Goal: Task Accomplishment & Management: Manage account settings

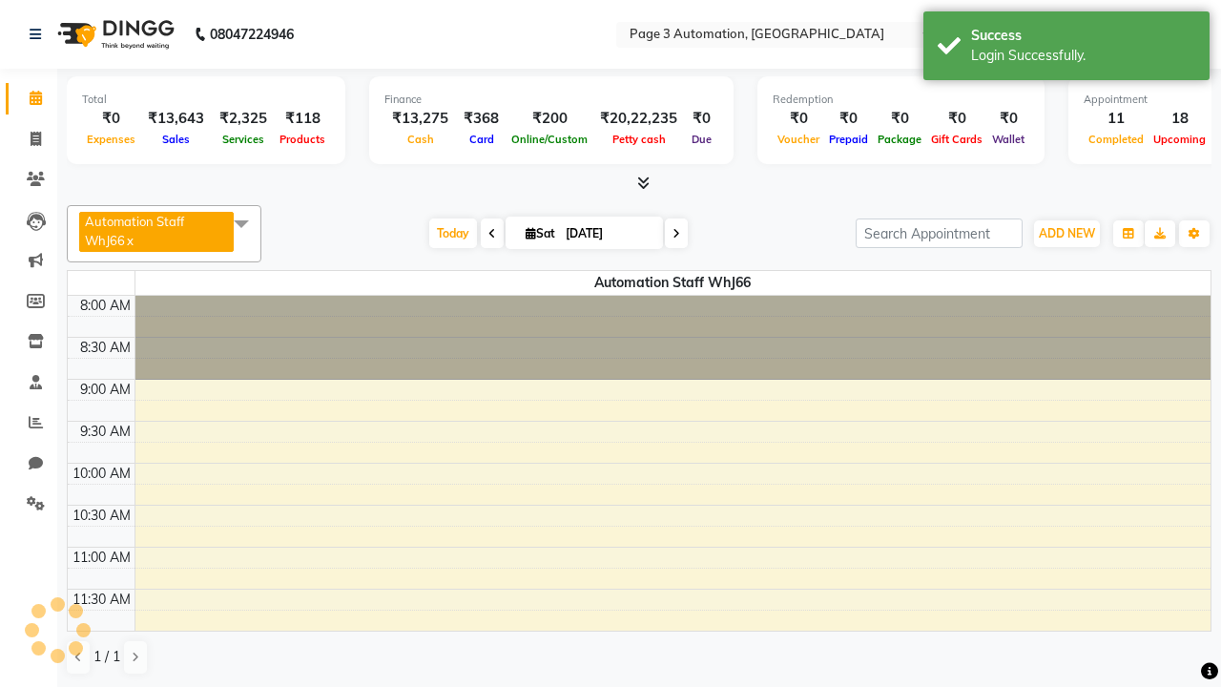
select select "en"
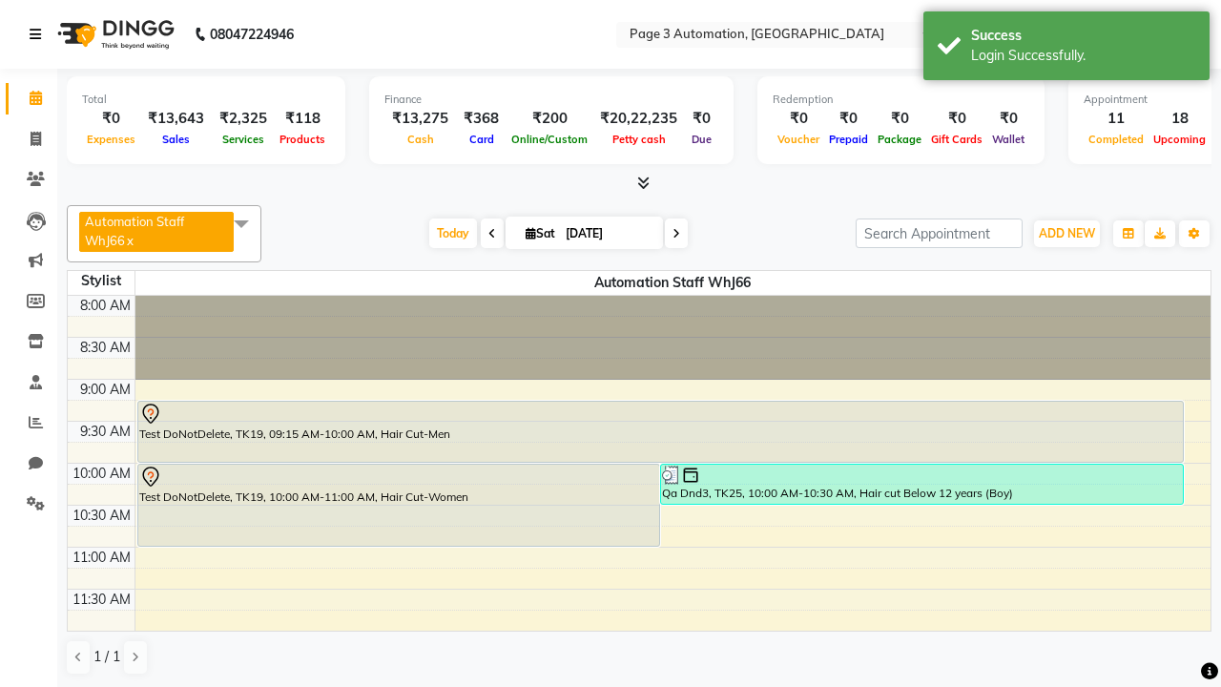
click at [39, 34] on icon at bounding box center [35, 34] width 11 height 13
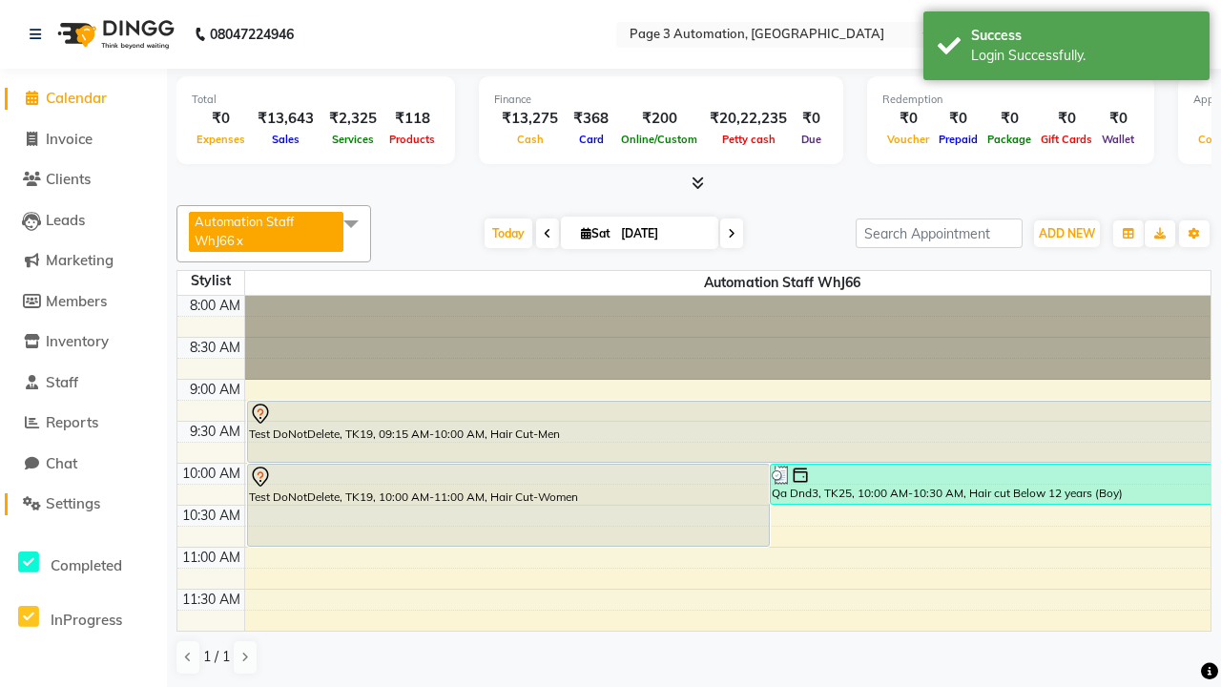
click at [83, 504] on span "Settings" at bounding box center [73, 503] width 54 height 18
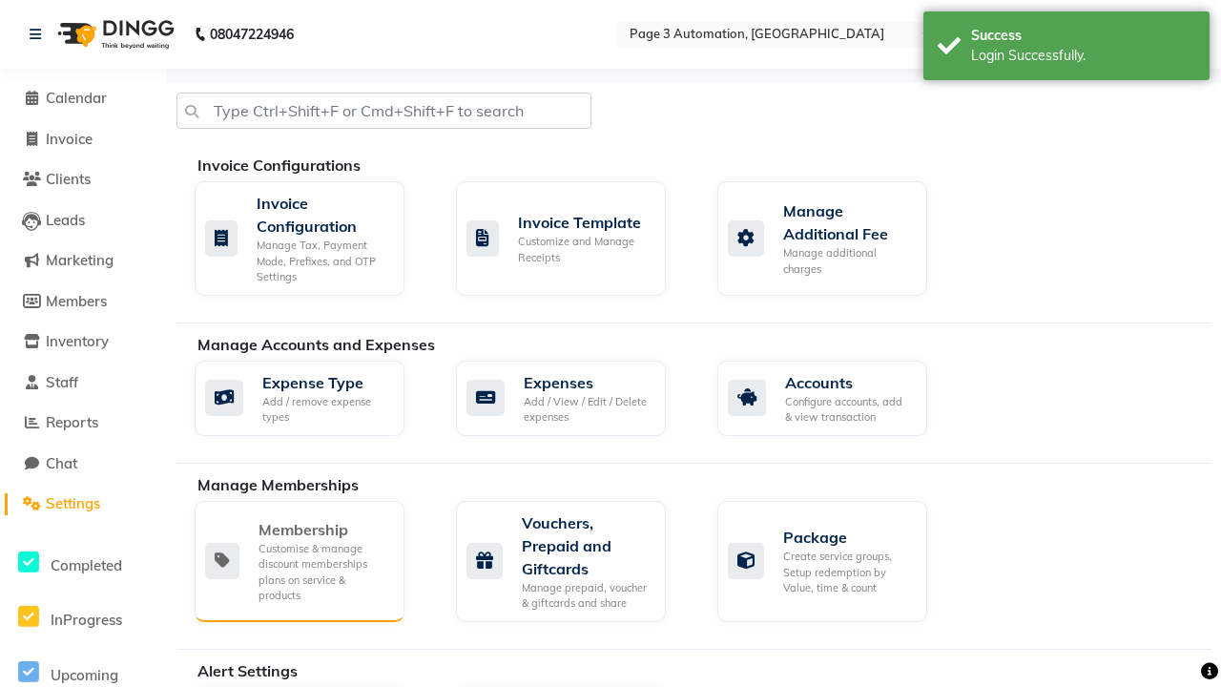
click at [323, 530] on div "Membership" at bounding box center [324, 529] width 131 height 23
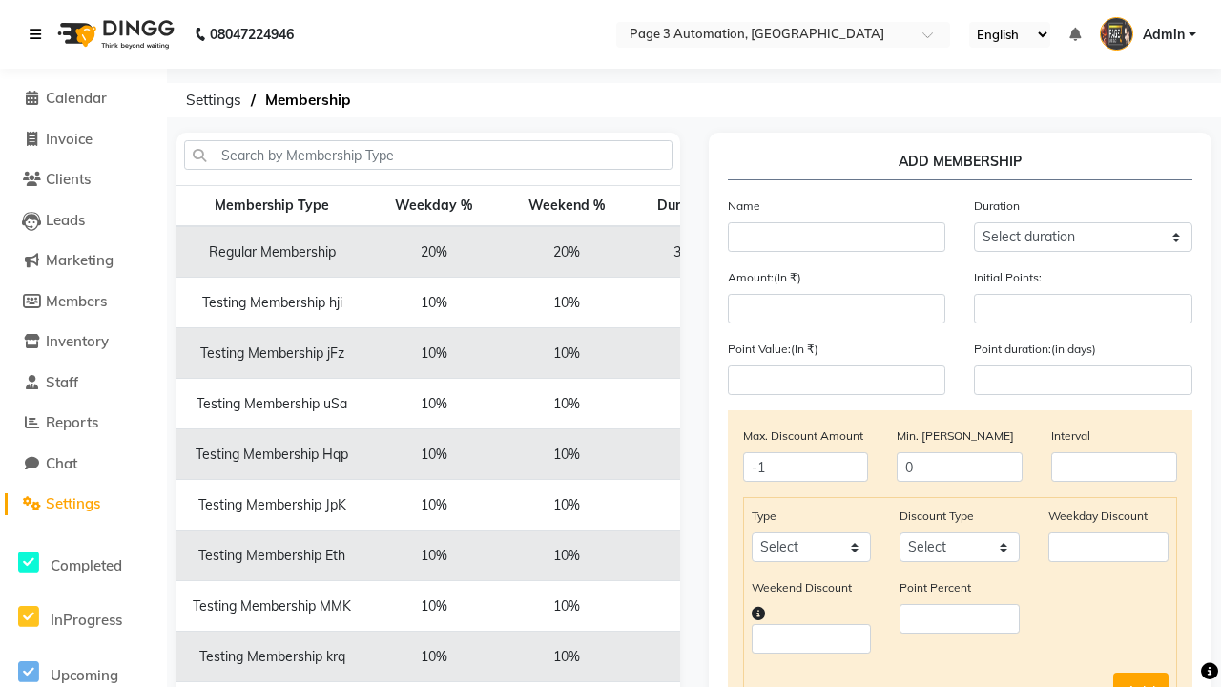
click at [39, 34] on icon at bounding box center [35, 34] width 11 height 13
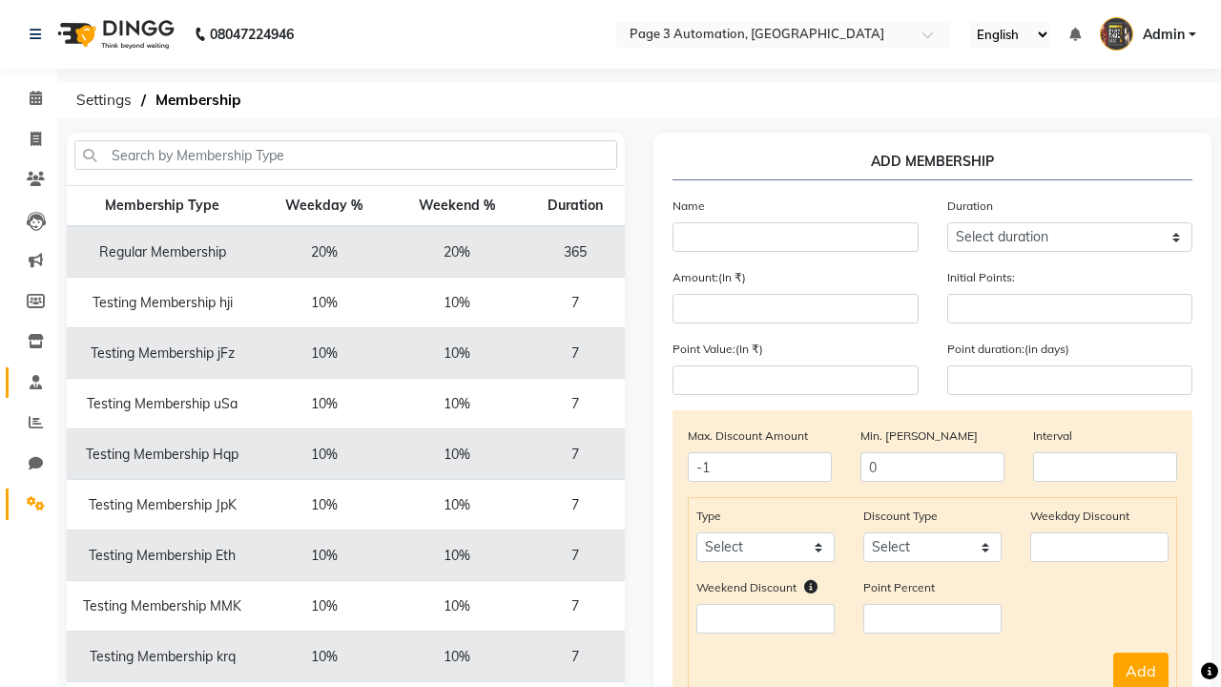
click at [29, 382] on span at bounding box center [35, 383] width 33 height 22
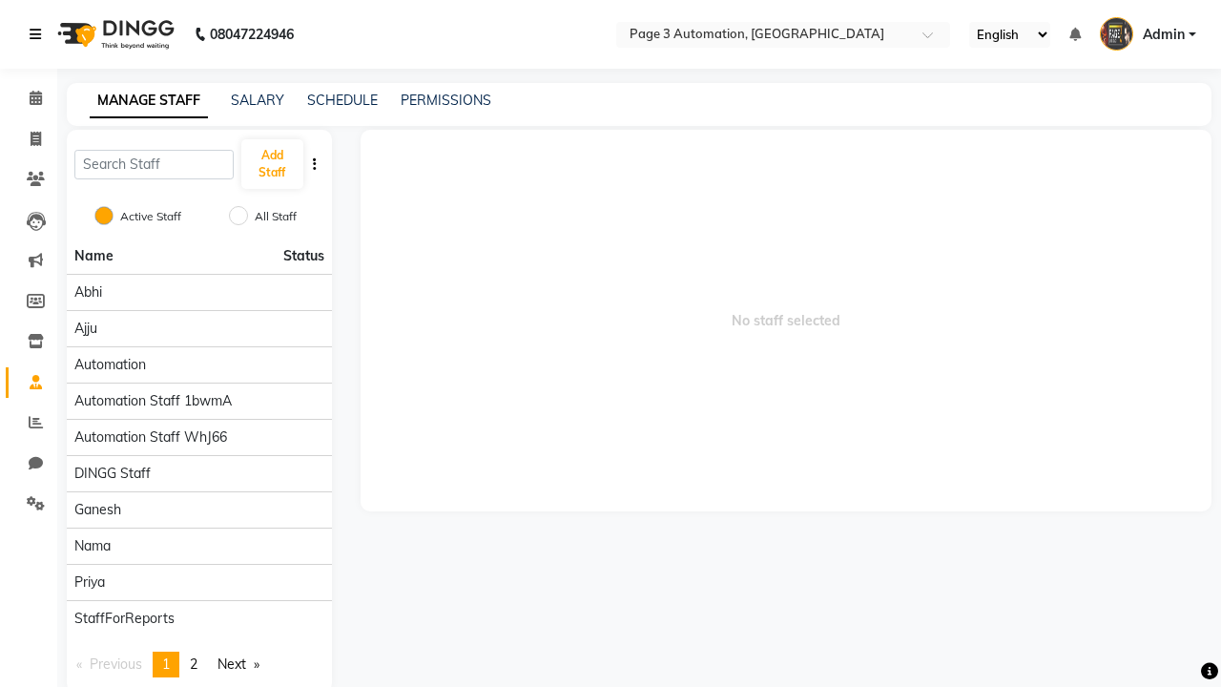
click at [39, 34] on icon at bounding box center [35, 34] width 11 height 13
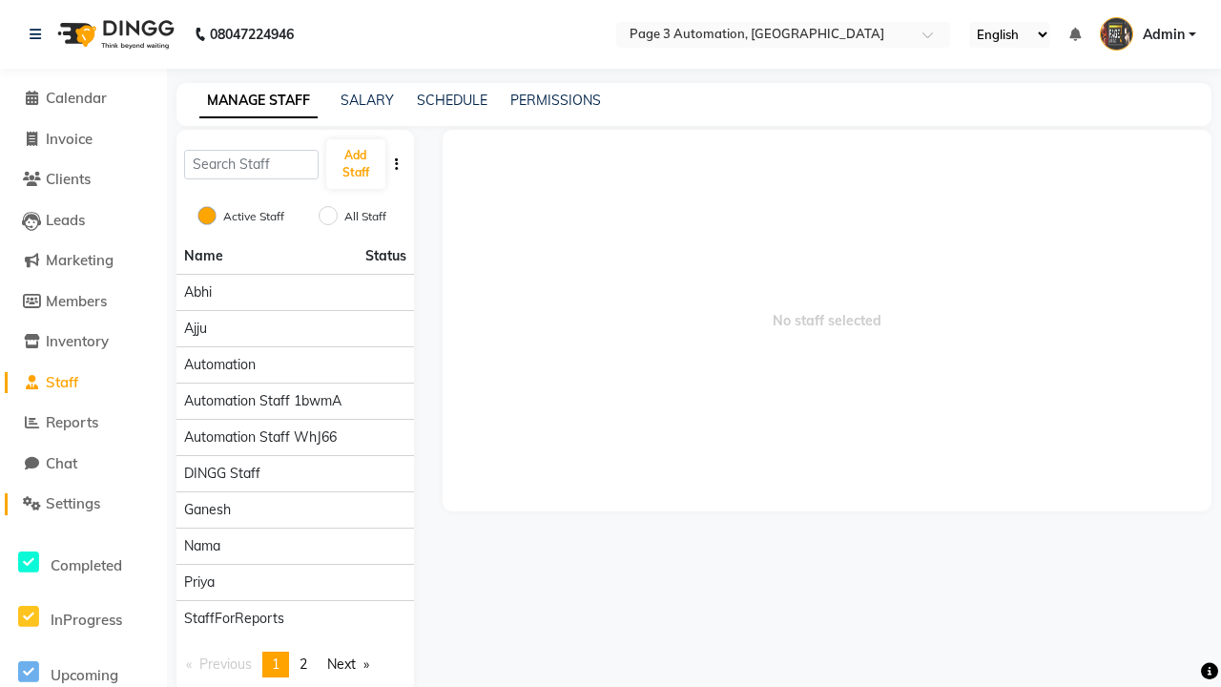
click at [83, 504] on span "Settings" at bounding box center [73, 503] width 54 height 18
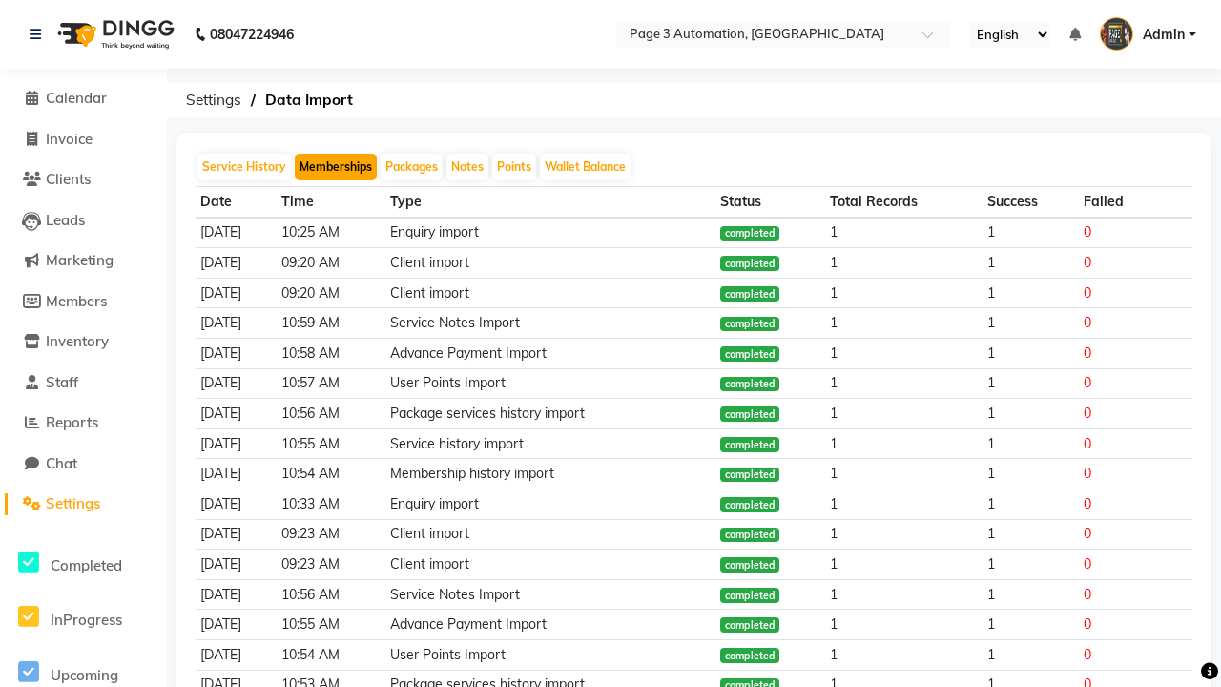
click at [336, 167] on button "Memberships" at bounding box center [336, 167] width 82 height 27
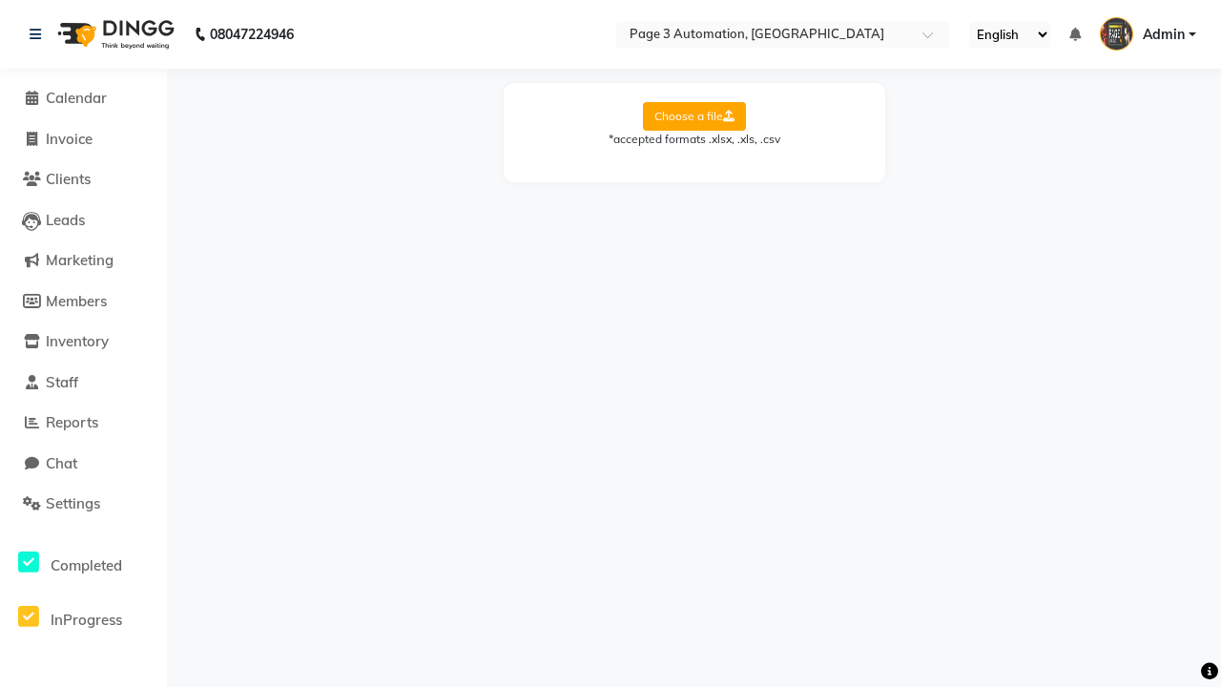
select select "Sheet1"
select select "Client Name"
select select "Mobile"
select select "Start Date"
select select "End Date"
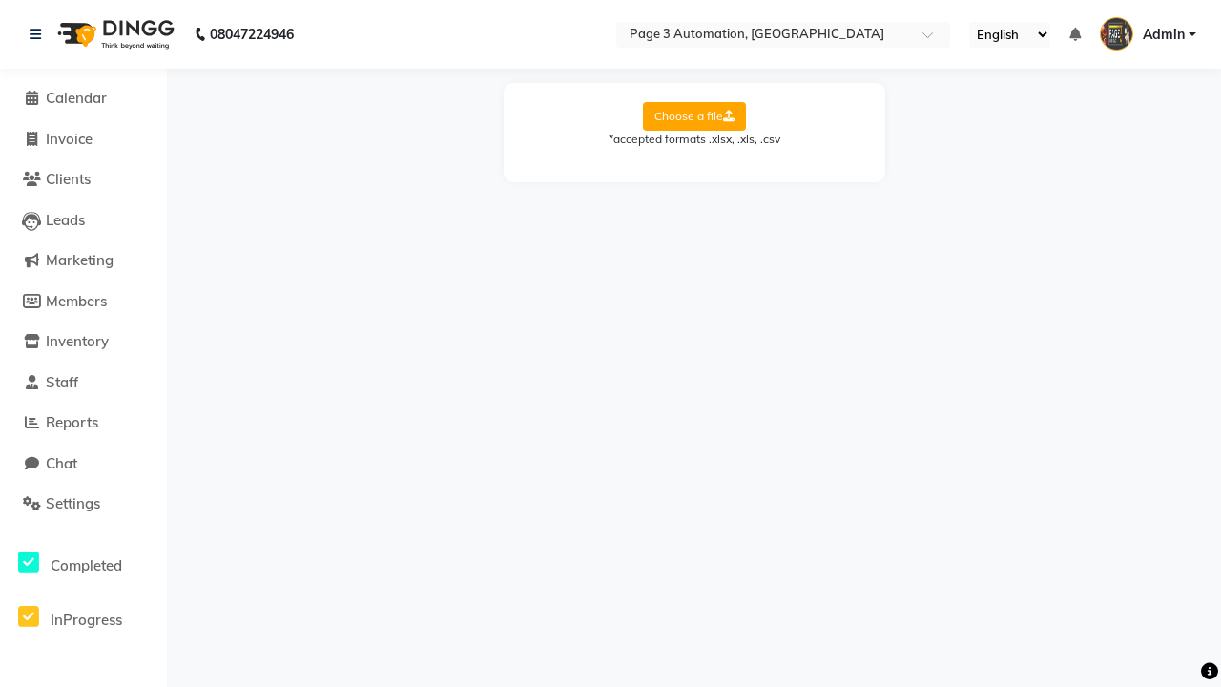
select select "Employee"
select select "Membership Name"
select select "Credit Balance"
select select "Amount"
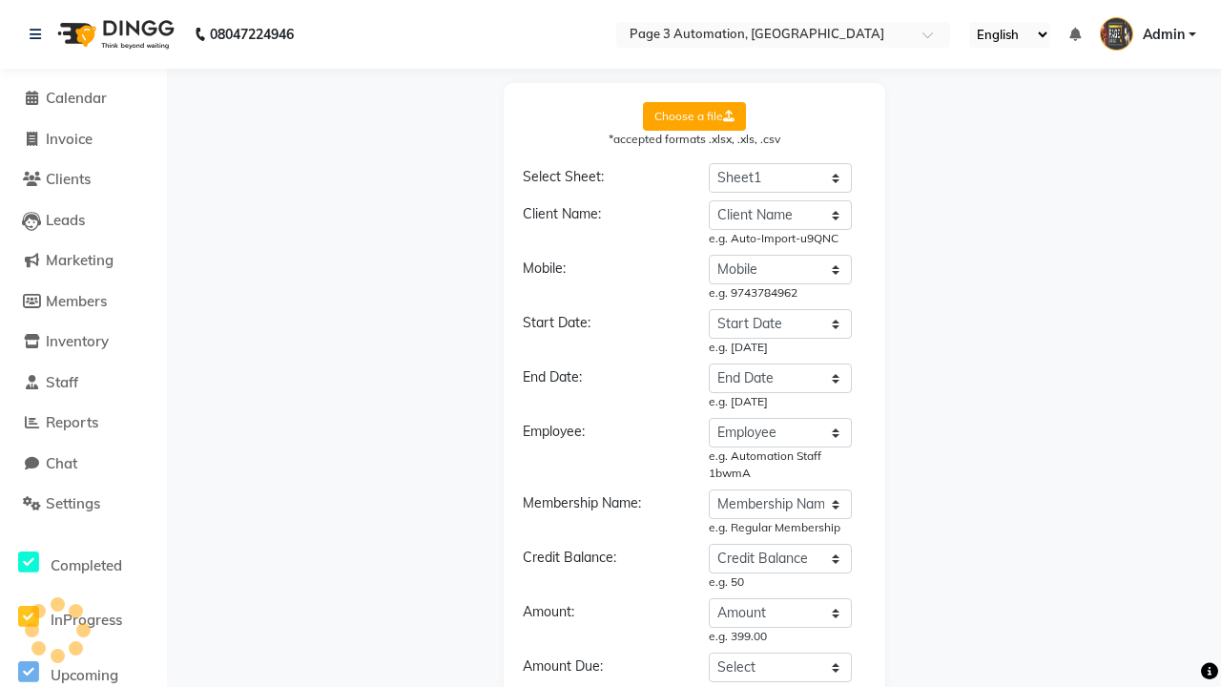
select select "DD/MM/YYYY"
select select "Membership"
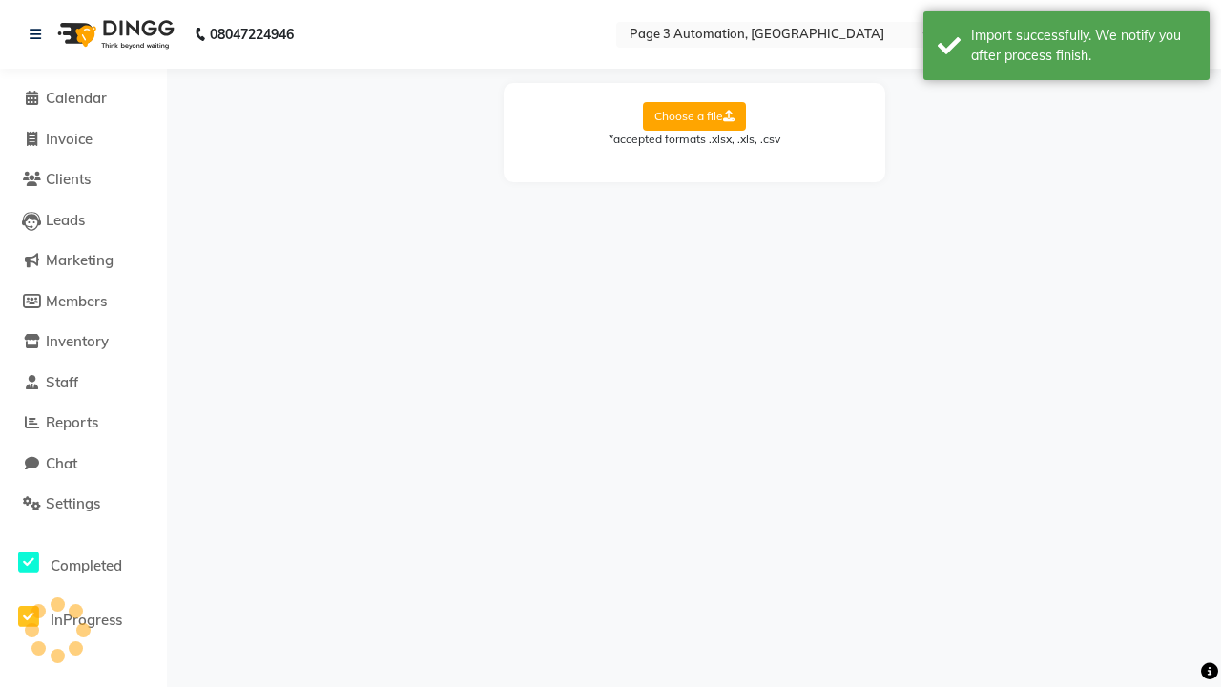
scroll to position [0, 0]
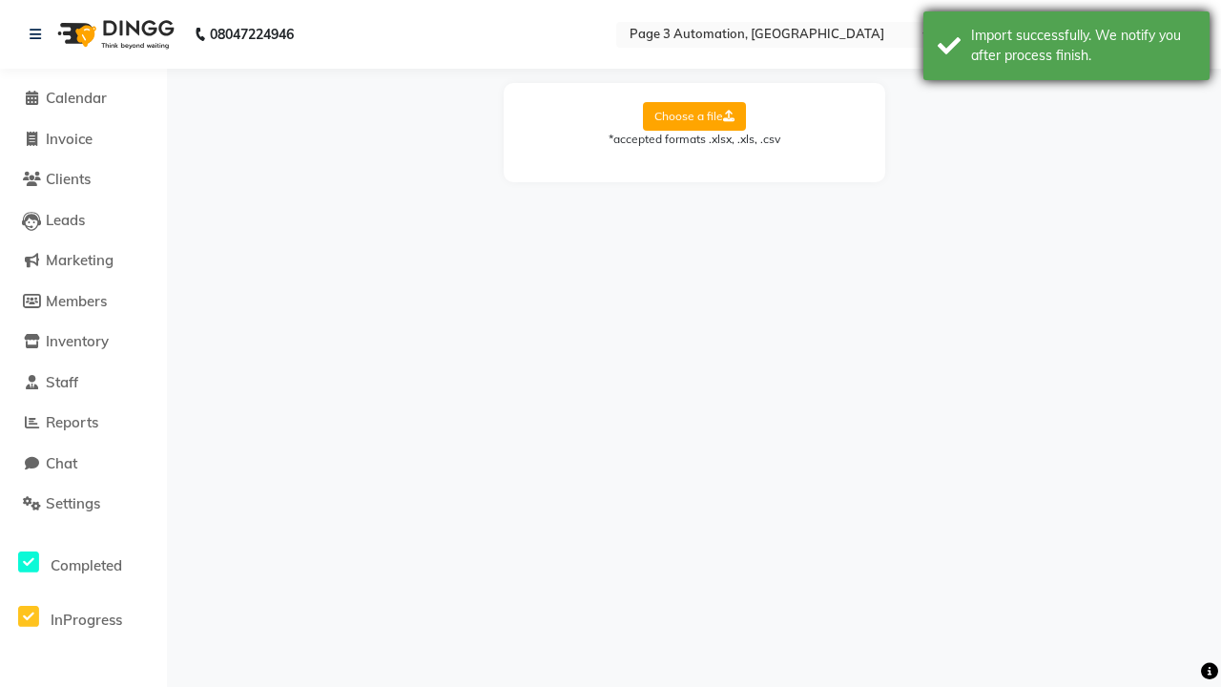
click at [1067, 49] on div "Import successfully. We notify you after process finish." at bounding box center [1083, 46] width 224 height 40
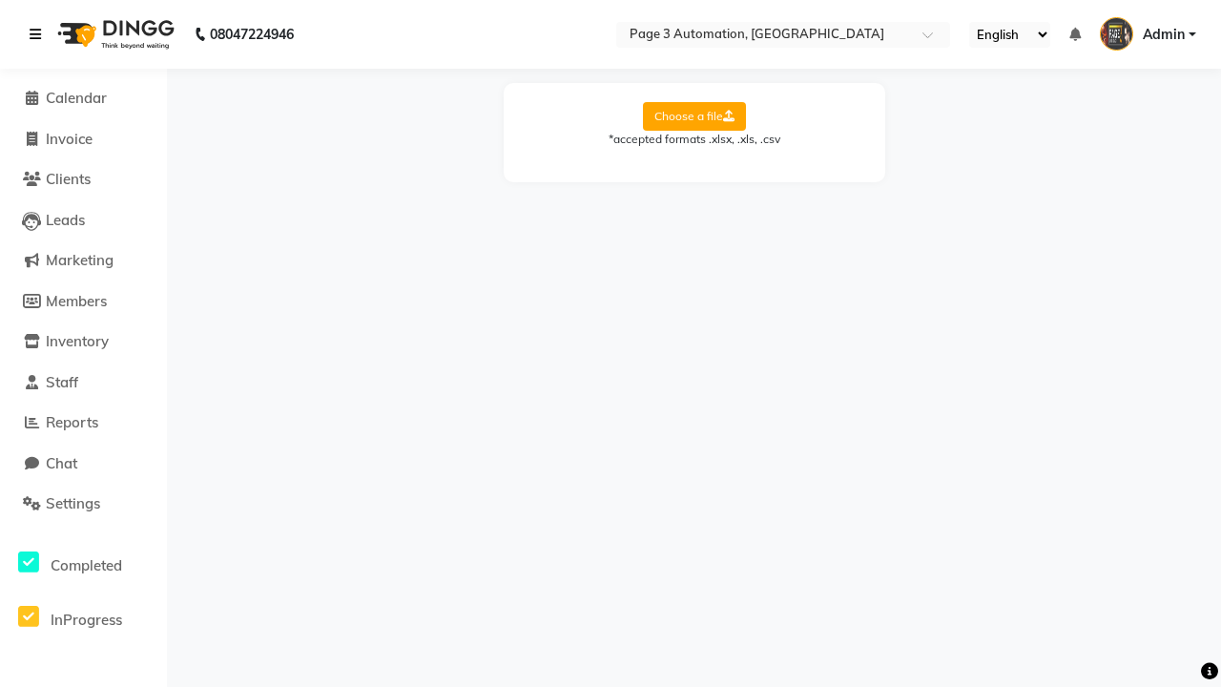
click at [39, 34] on icon at bounding box center [35, 34] width 11 height 13
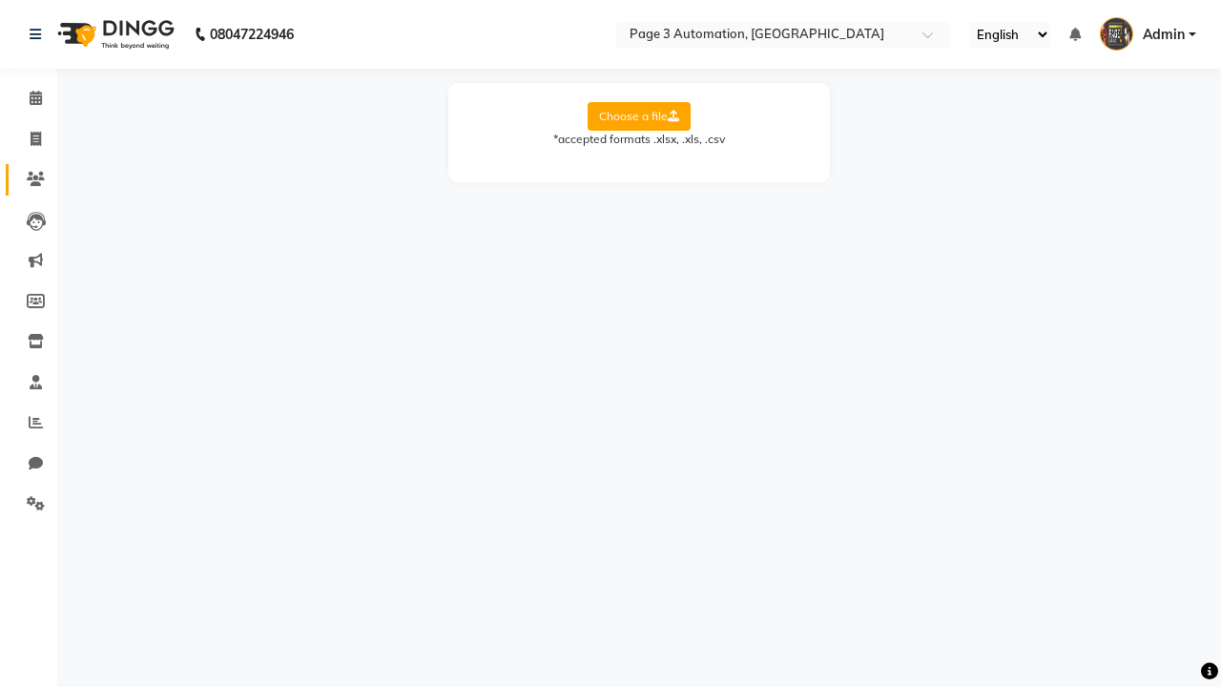
click at [29, 179] on icon at bounding box center [36, 179] width 18 height 14
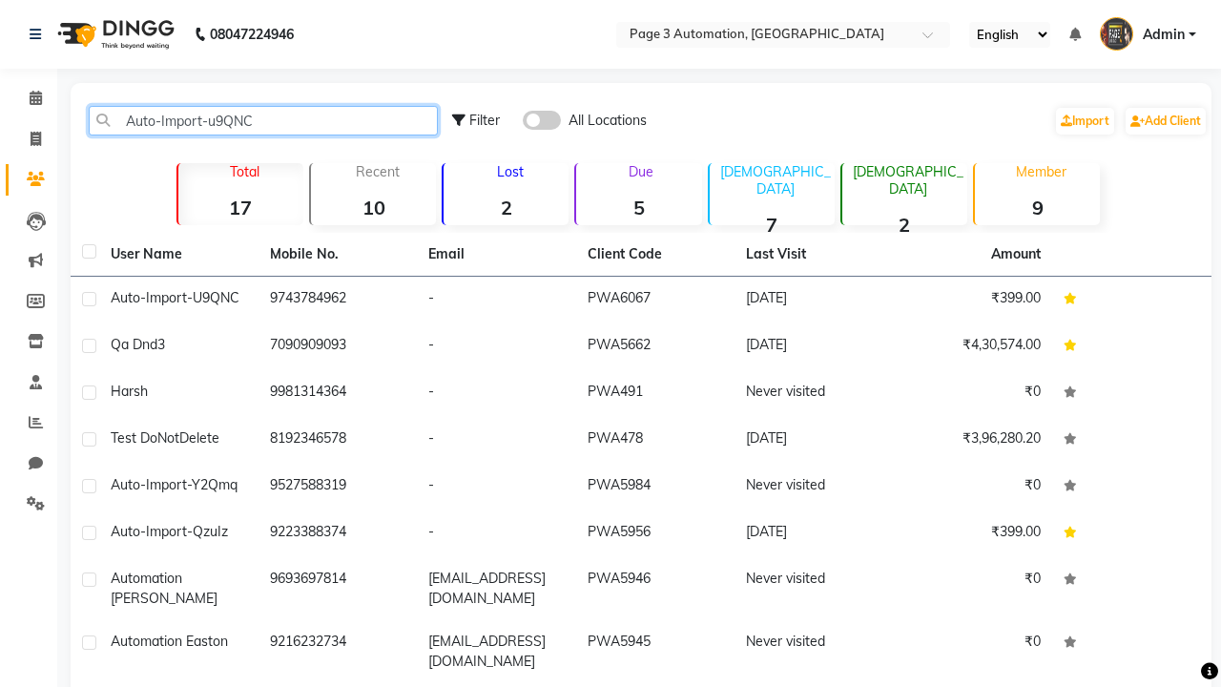
type input "Auto-Import-u9QNC"
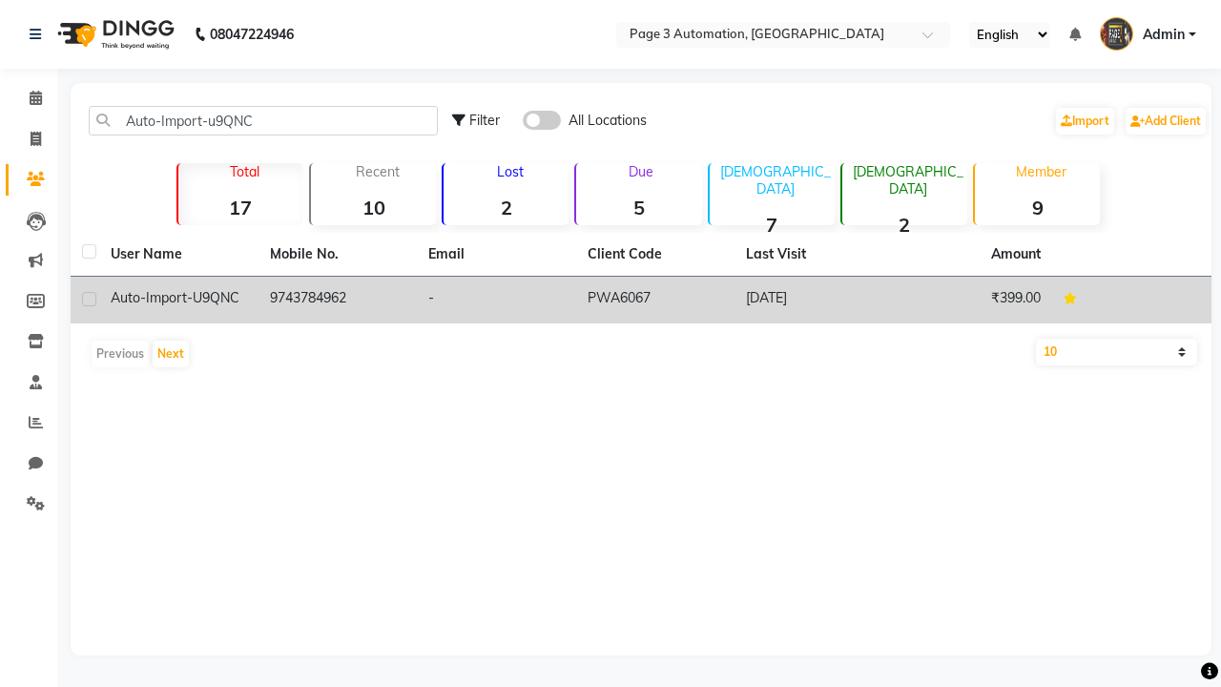
click at [641, 300] on td "PWA6067" at bounding box center [655, 300] width 159 height 47
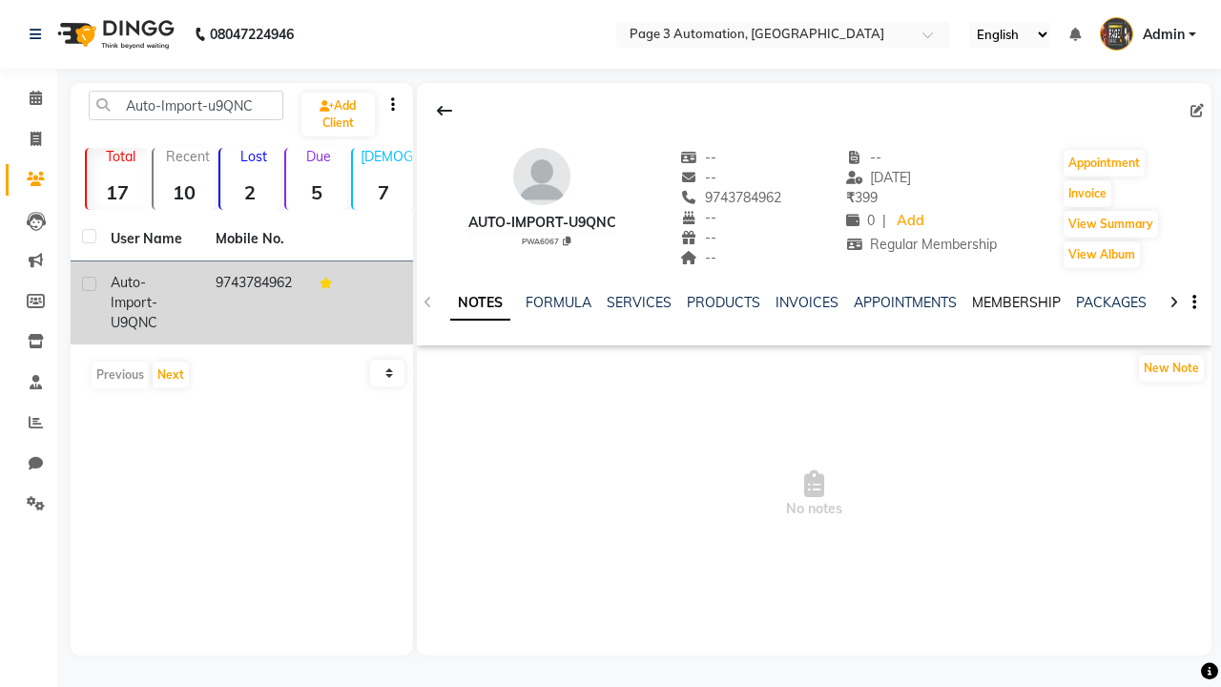
click at [1016, 302] on link "MEMBERSHIP" at bounding box center [1016, 302] width 89 height 17
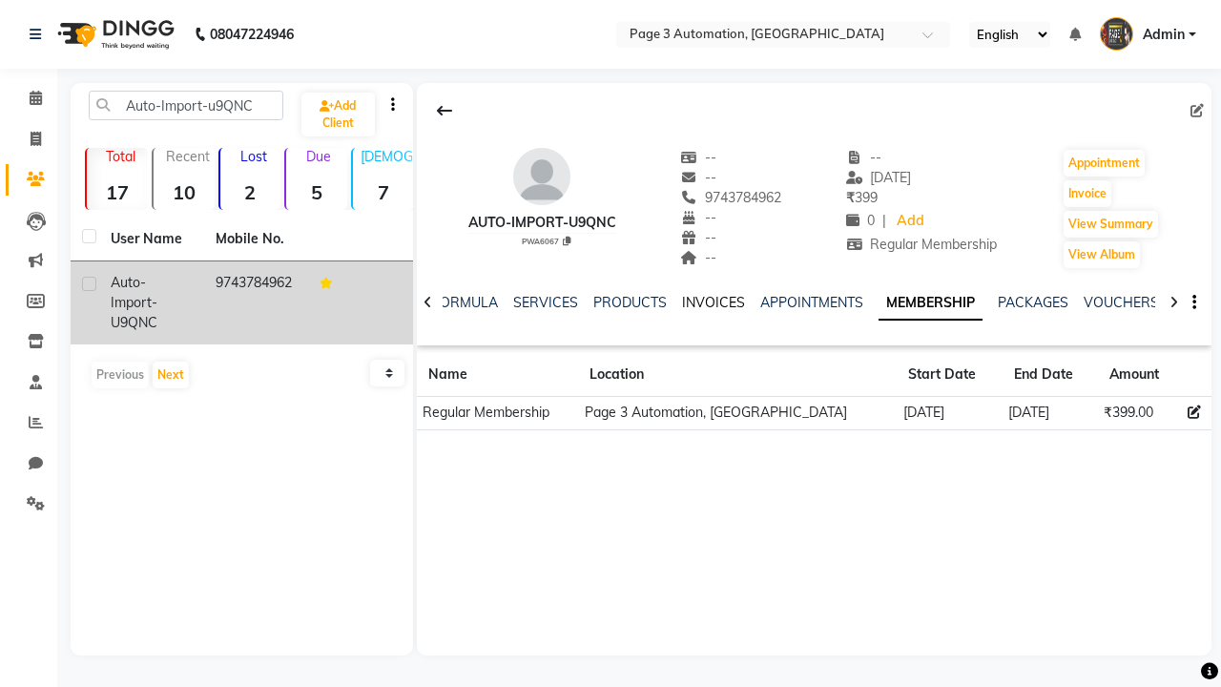
click at [713, 302] on link "INVOICES" at bounding box center [713, 302] width 63 height 17
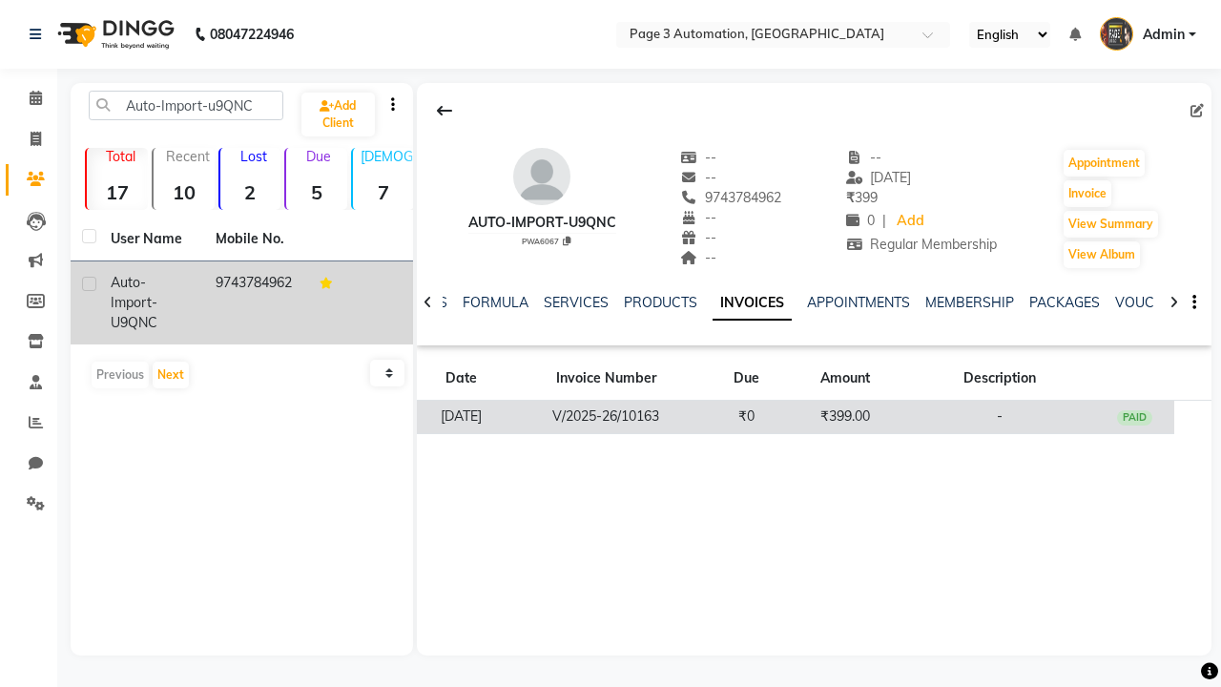
click at [814, 416] on td "₹399.00" at bounding box center [845, 417] width 118 height 33
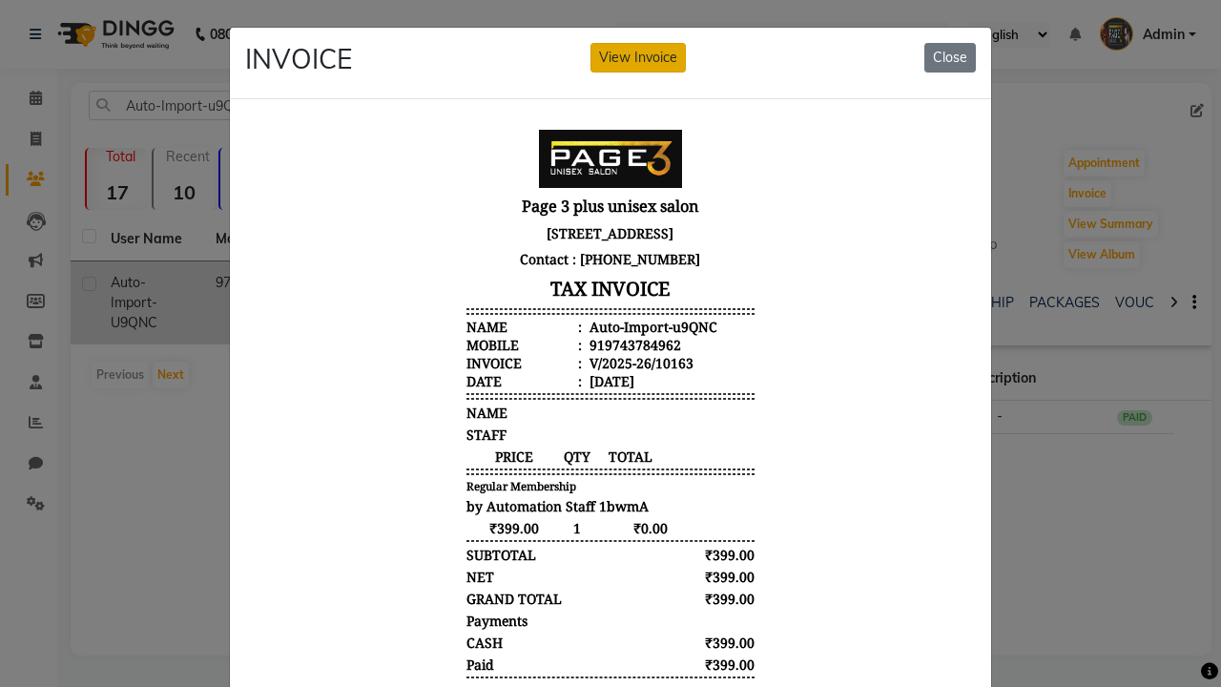
click at [638, 57] on button "View Invoice" at bounding box center [638, 58] width 95 height 30
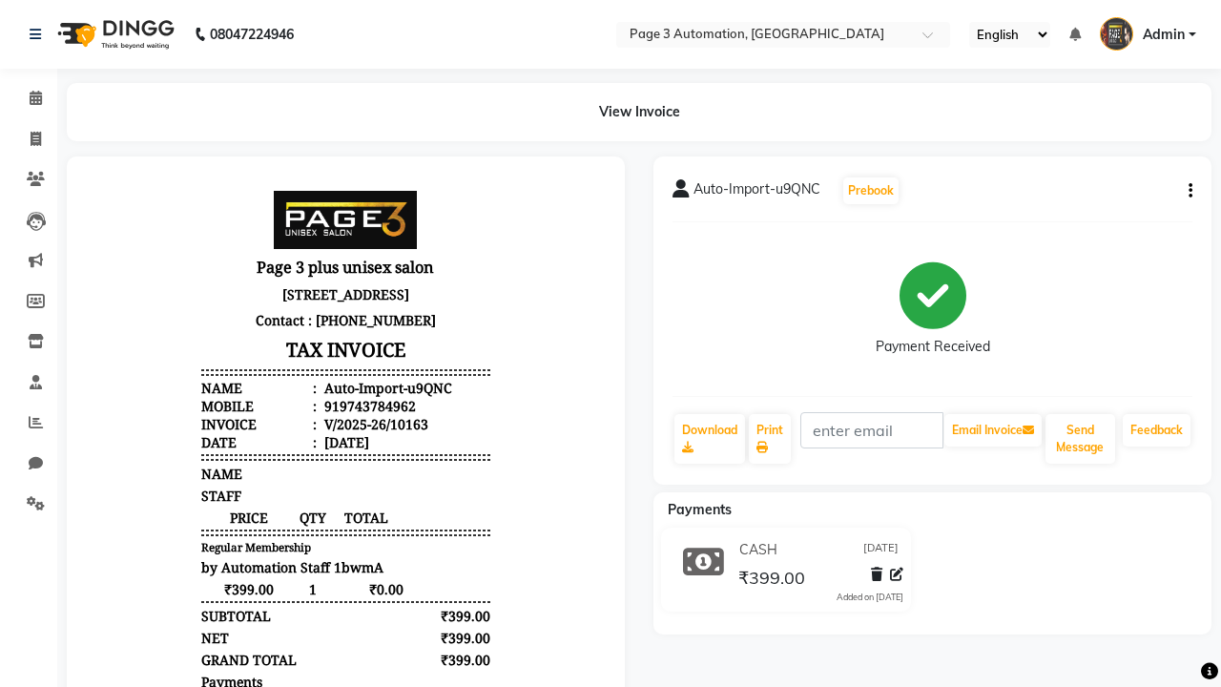
click at [1187, 191] on button "button" at bounding box center [1186, 191] width 11 height 20
click at [1063, 155] on div "Cancel Invoice / Refund Invoice" at bounding box center [1064, 155] width 196 height 24
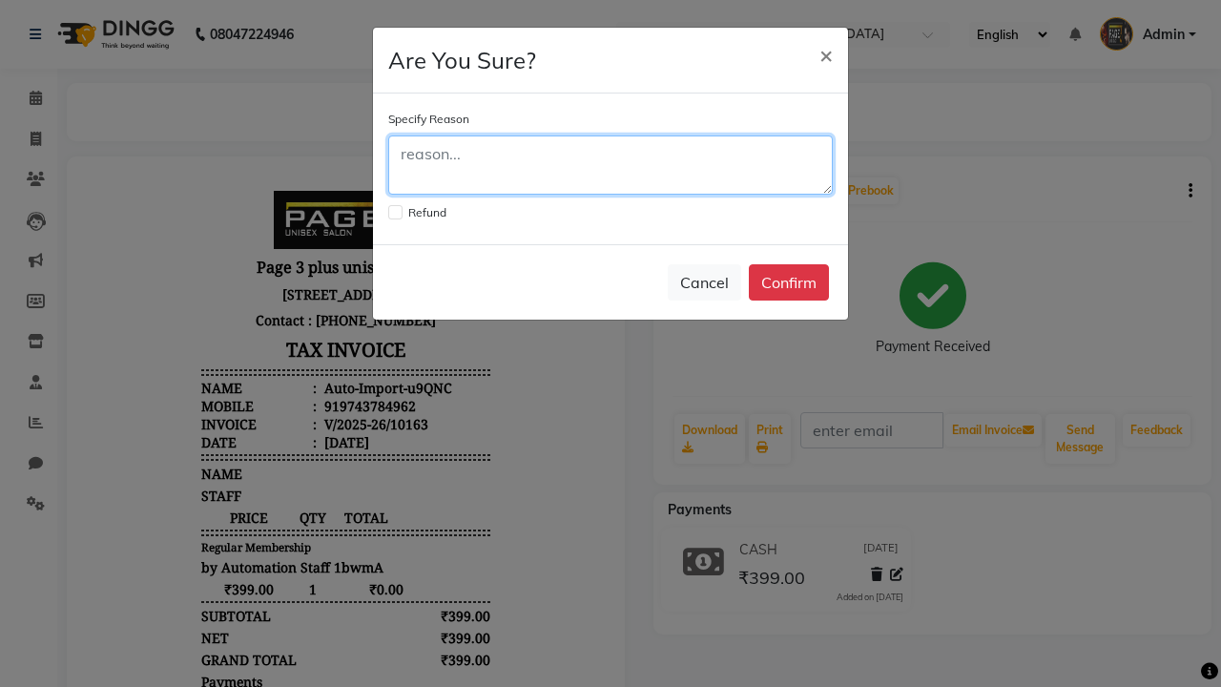
click at [611, 165] on textarea at bounding box center [610, 164] width 445 height 59
type textarea "Testing"
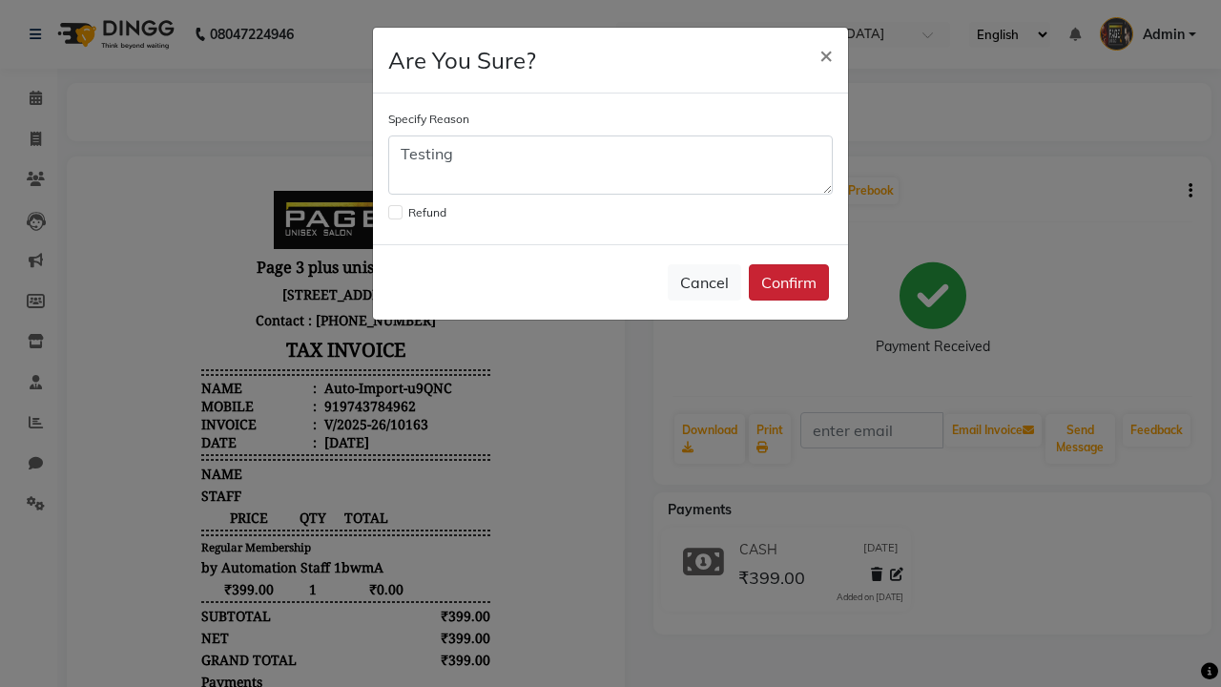
click at [789, 282] on button "Confirm" at bounding box center [789, 282] width 80 height 36
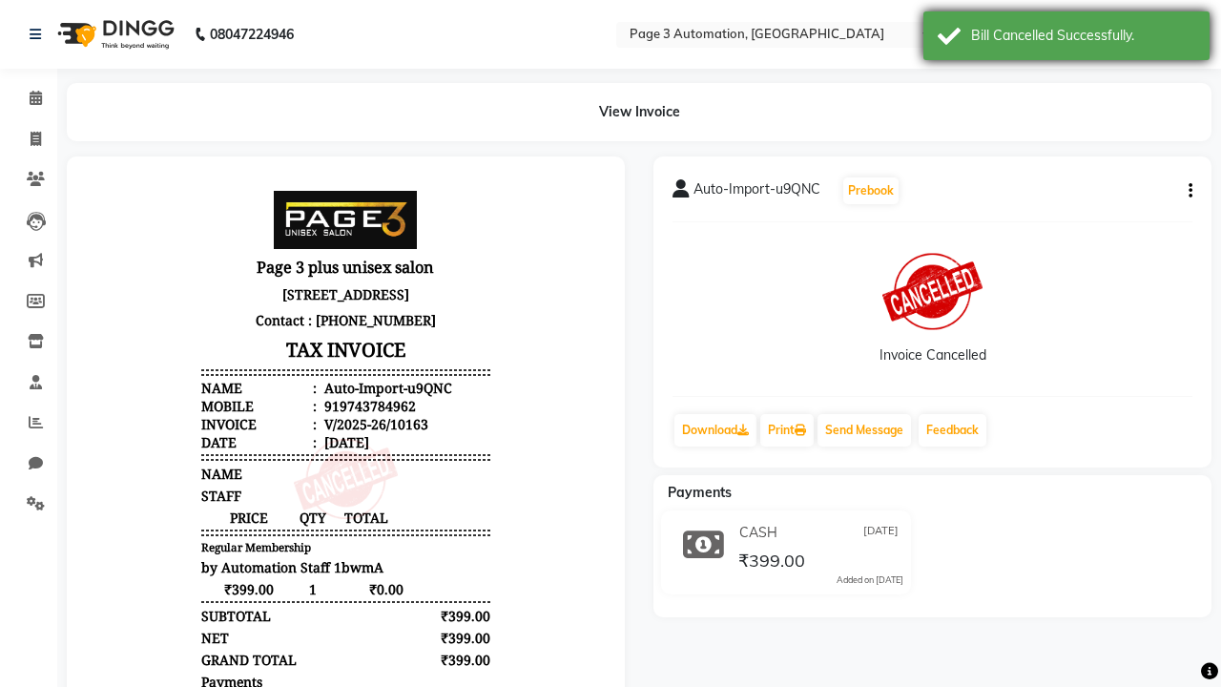
click at [1067, 38] on div "Bill Cancelled Successfully." at bounding box center [1083, 36] width 224 height 20
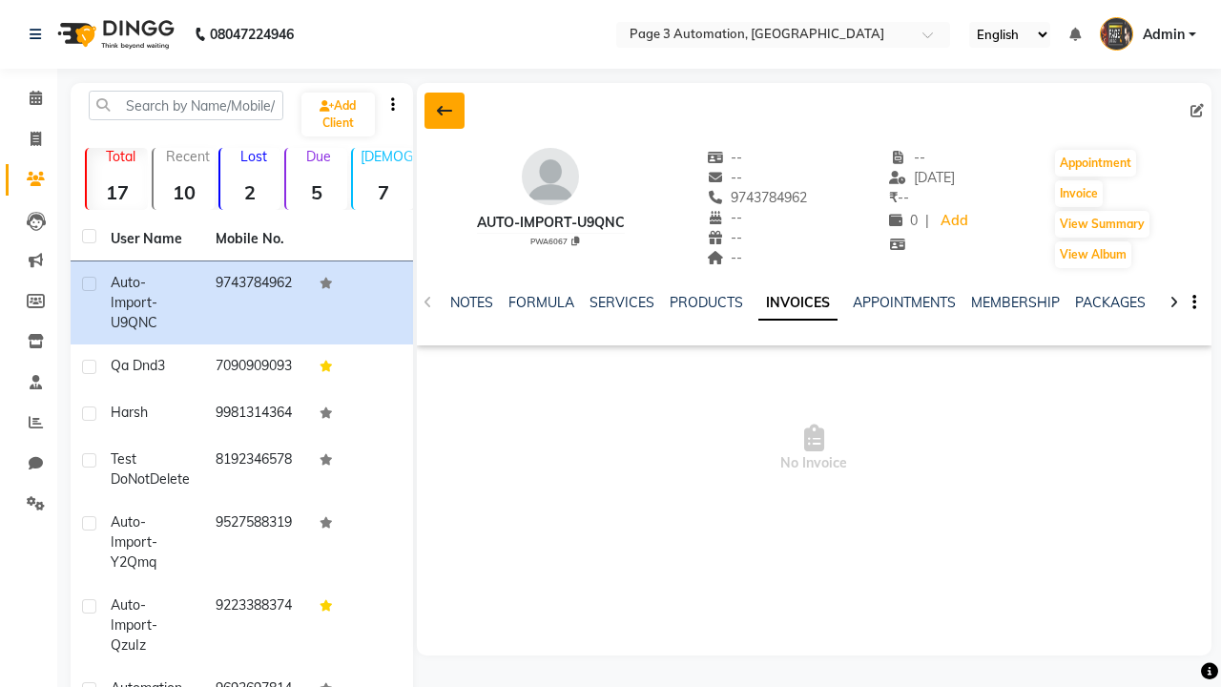
click at [444, 111] on icon at bounding box center [444, 110] width 15 height 15
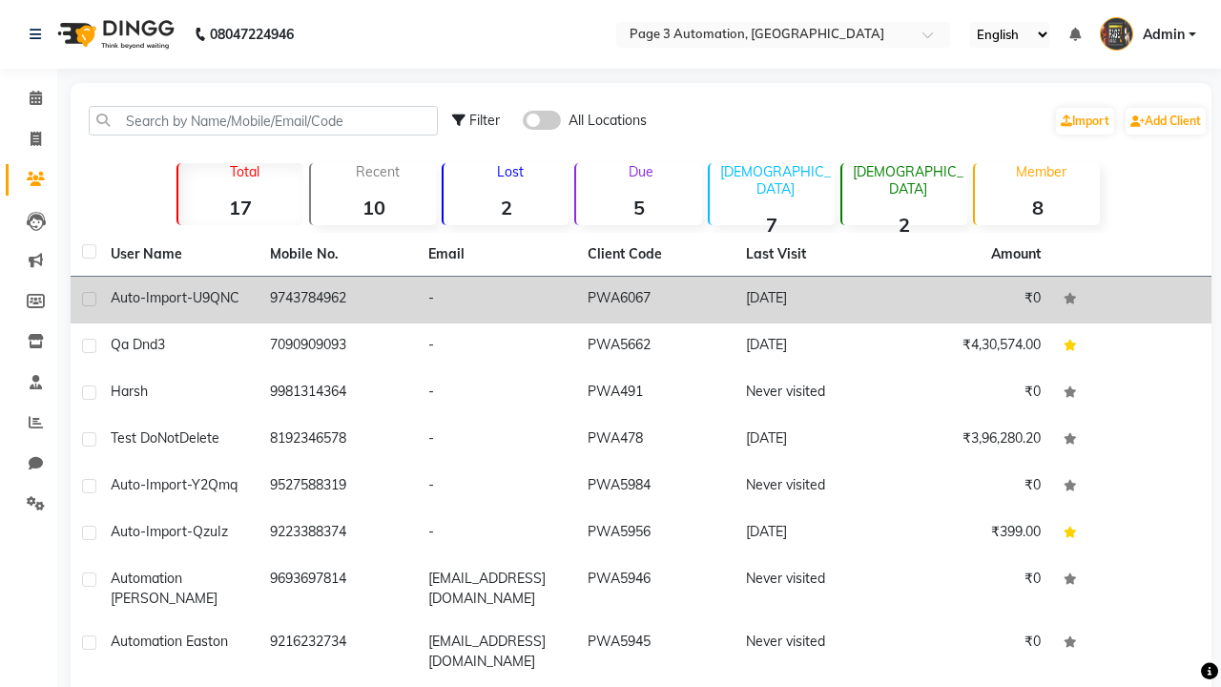
click at [89, 299] on label at bounding box center [89, 299] width 14 height 14
click at [89, 299] on input "checkbox" at bounding box center [88, 300] width 12 height 12
checkbox input "true"
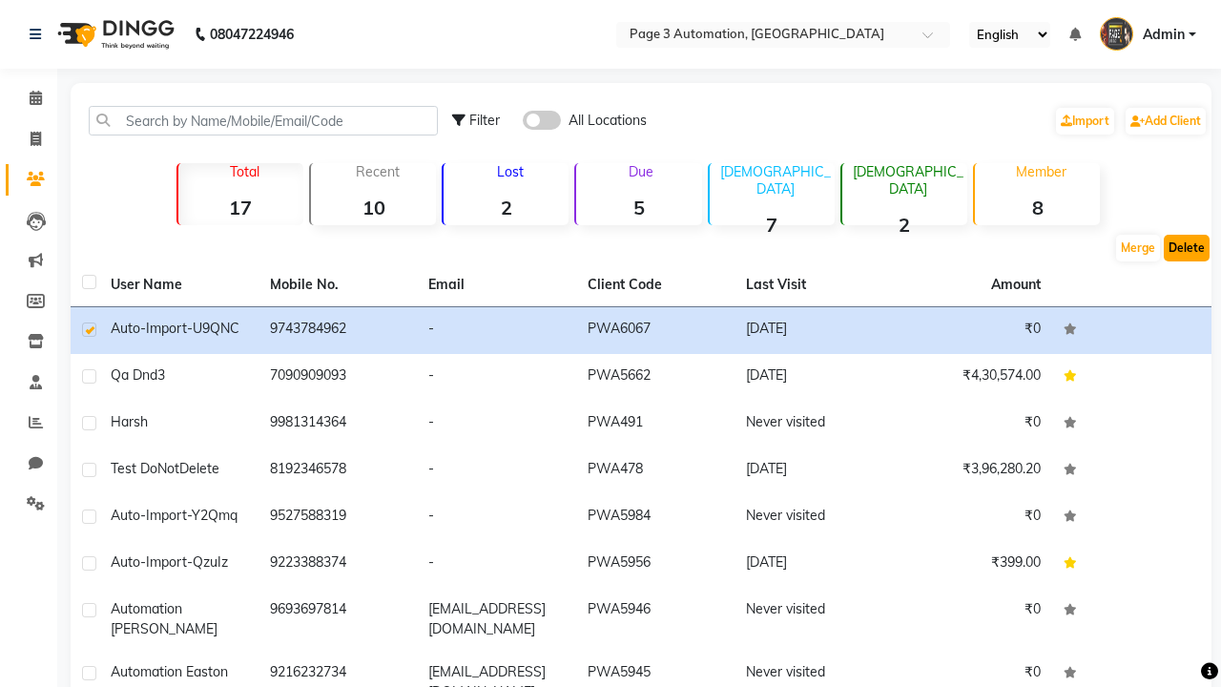
click at [1187, 248] on button "Delete" at bounding box center [1187, 248] width 46 height 27
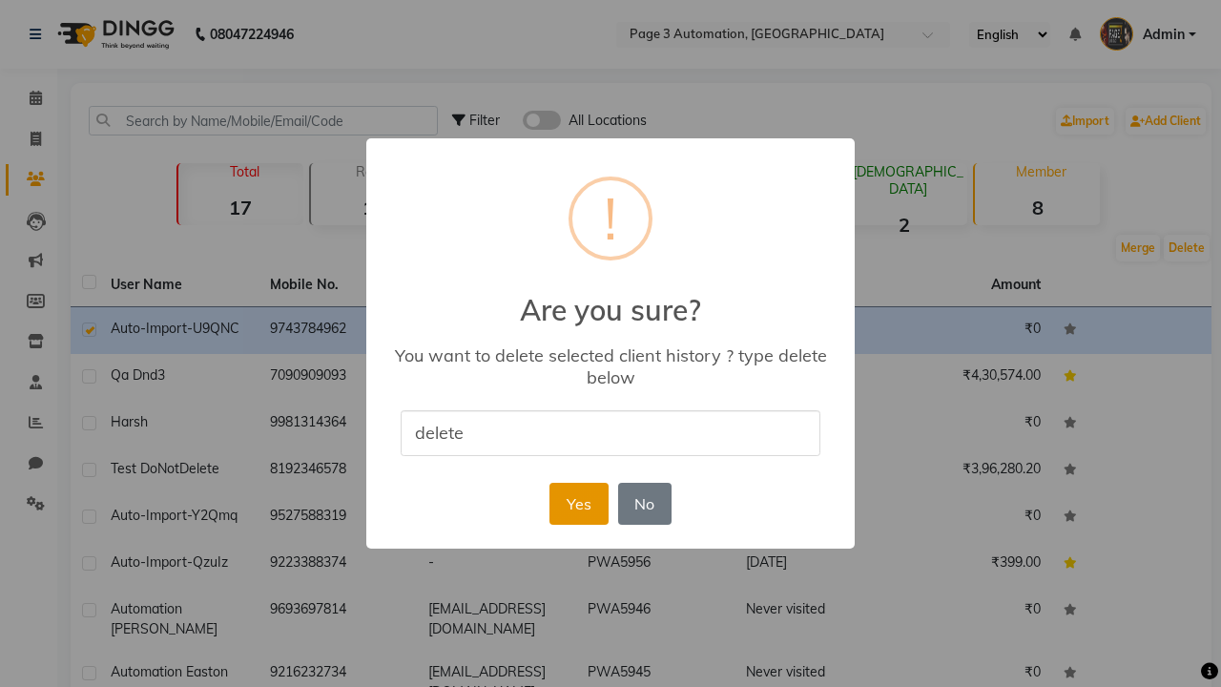
type input "delete"
click at [578, 503] on button "Yes" at bounding box center [579, 504] width 58 height 42
